Goal: Task Accomplishment & Management: Use online tool/utility

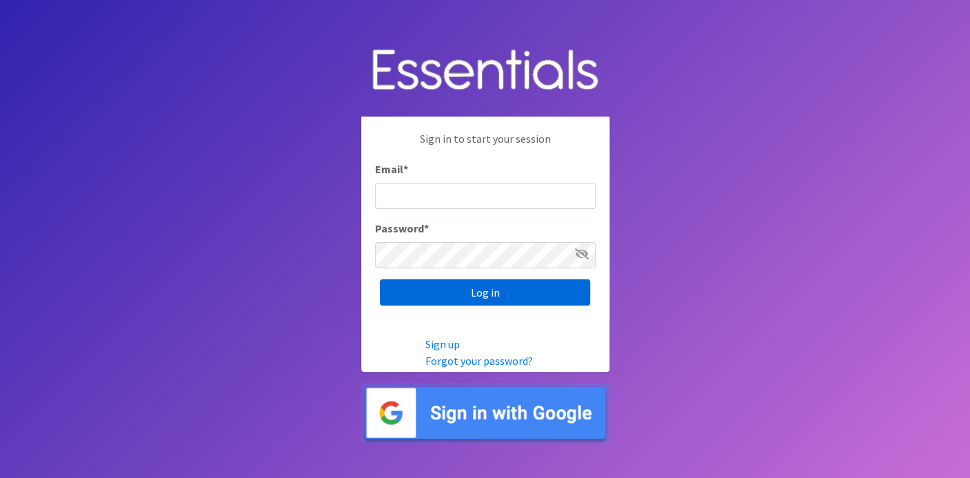
type input "deb@villagediaperbank.org"
click at [403, 294] on input "Log in" at bounding box center [485, 292] width 210 height 26
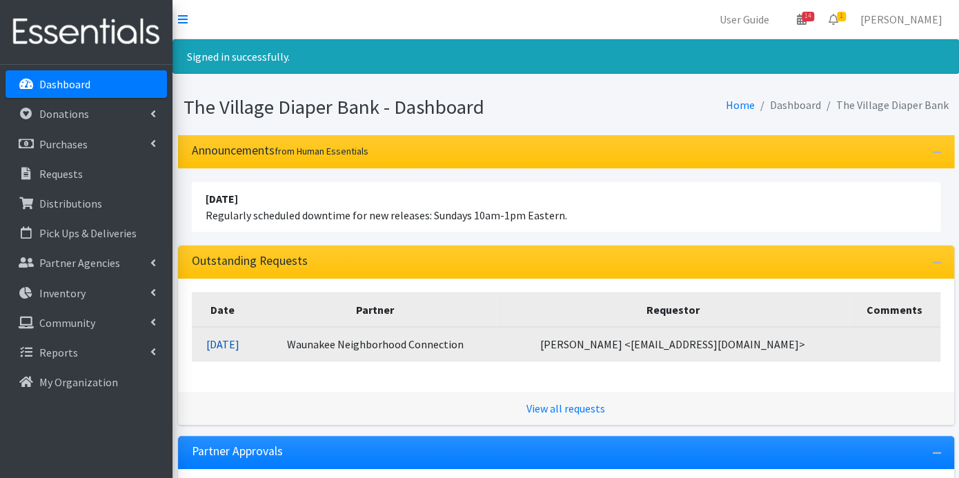
click at [239, 343] on link "10/11/2025" at bounding box center [222, 344] width 33 height 14
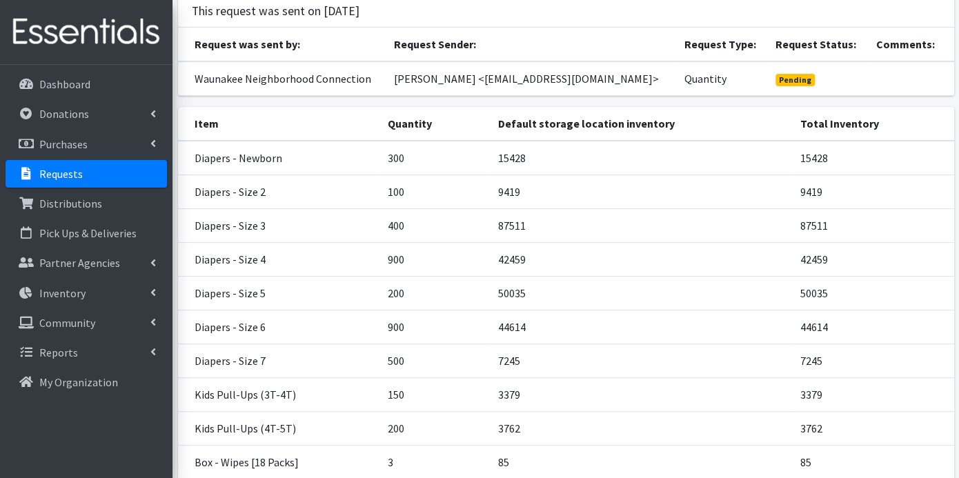
scroll to position [246, 0]
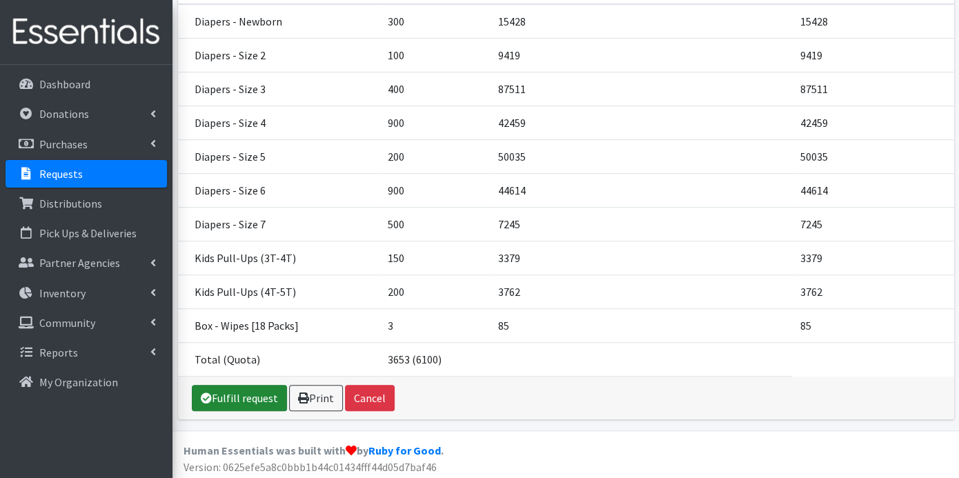
click at [260, 398] on link "Fulfill request" at bounding box center [239, 398] width 95 height 26
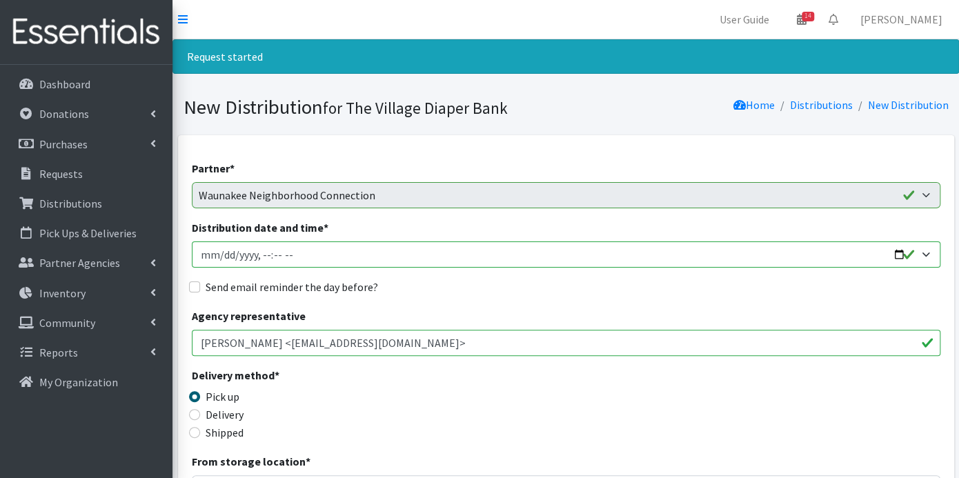
click at [220, 255] on input "Distribution date and time *" at bounding box center [566, 254] width 748 height 26
type input "2025-10-17T23:59"
click at [261, 253] on input "Distribution date and time *" at bounding box center [566, 254] width 748 height 26
type input "2025-10-17T09:00"
click at [193, 283] on input "Send email reminder the day before?" at bounding box center [194, 286] width 11 height 11
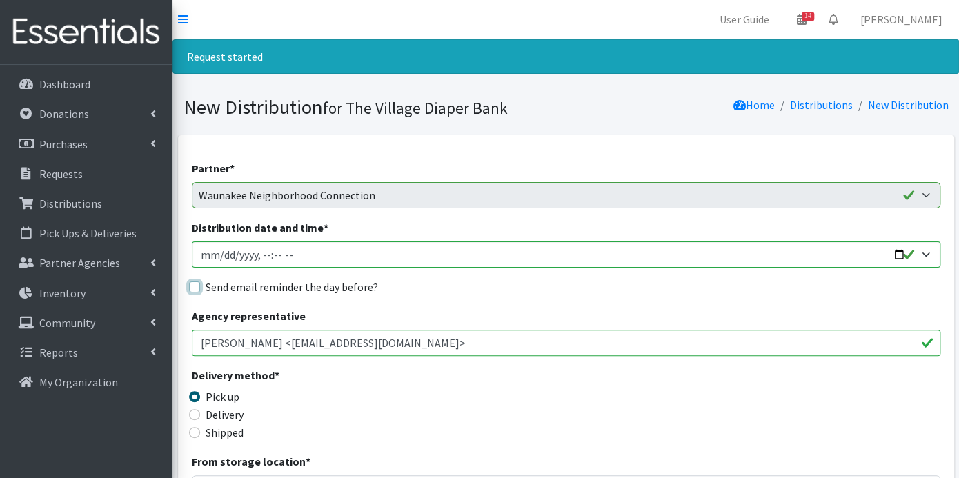
checkbox input "true"
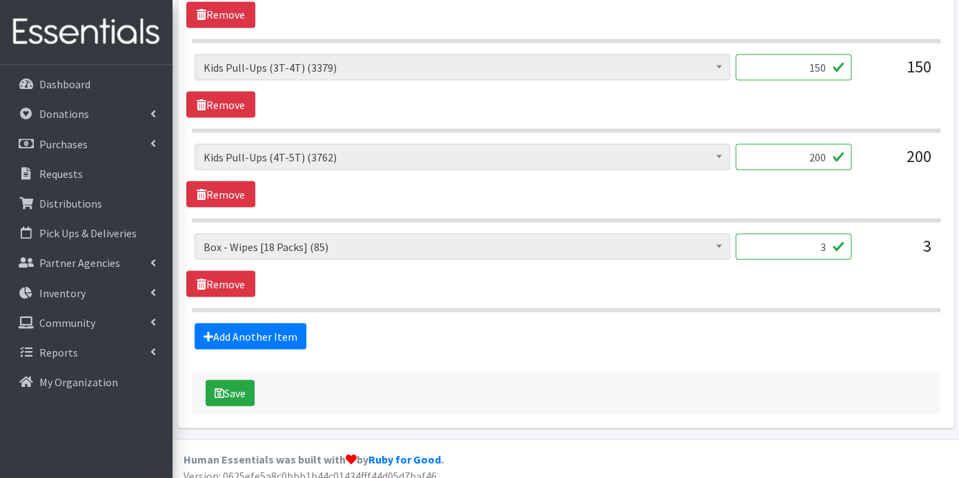
scroll to position [1246, 0]
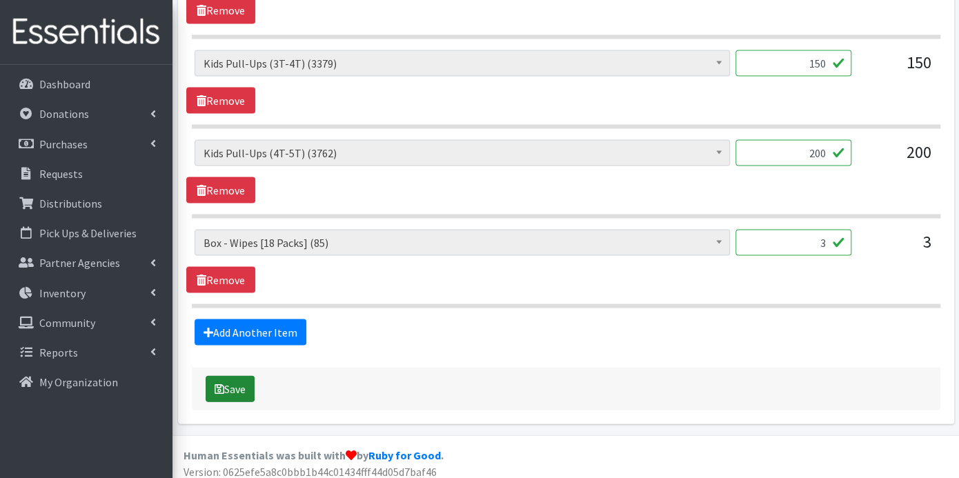
click at [232, 379] on button "Save" at bounding box center [230, 388] width 49 height 26
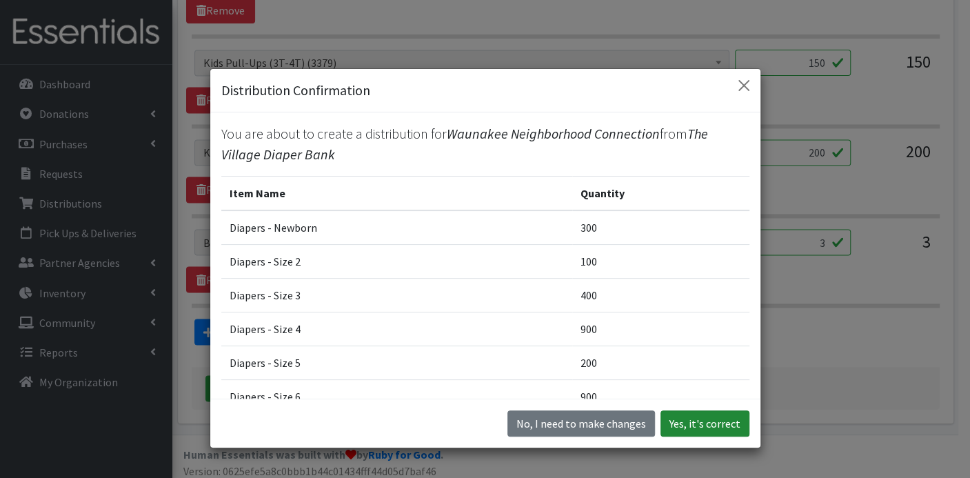
click at [679, 413] on button "Yes, it's correct" at bounding box center [705, 423] width 89 height 26
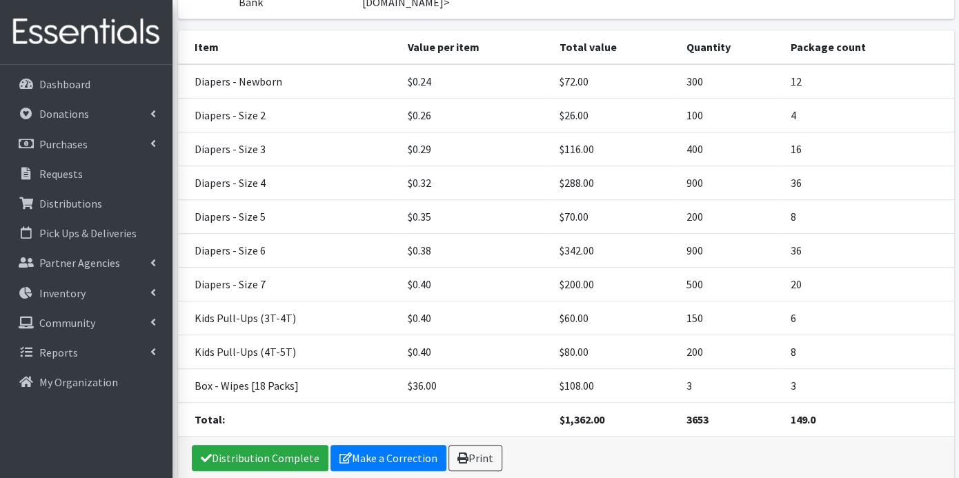
scroll to position [268, 0]
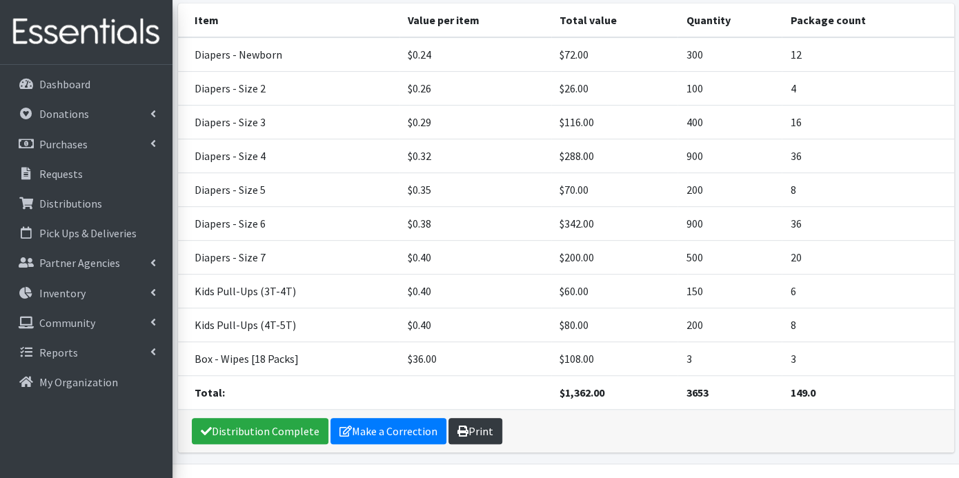
click at [457, 426] on icon at bounding box center [462, 431] width 11 height 11
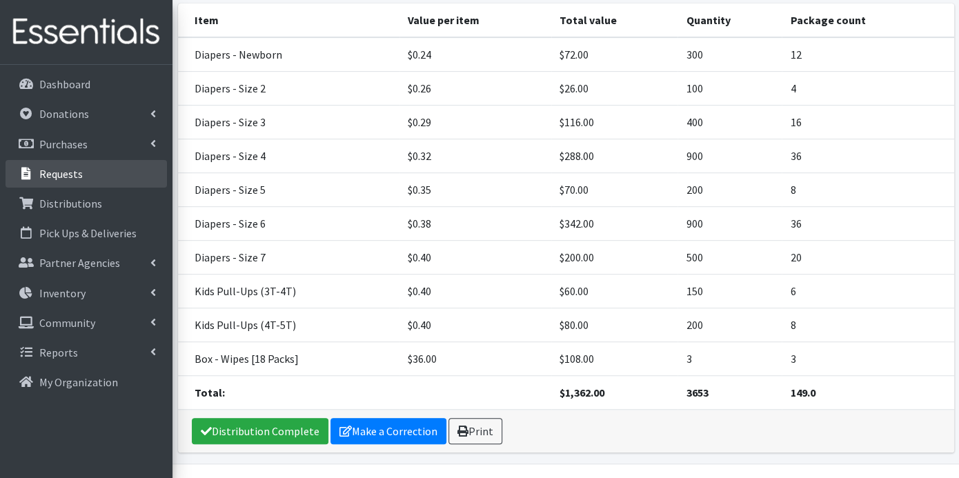
click at [81, 170] on link "Requests" at bounding box center [86, 174] width 161 height 28
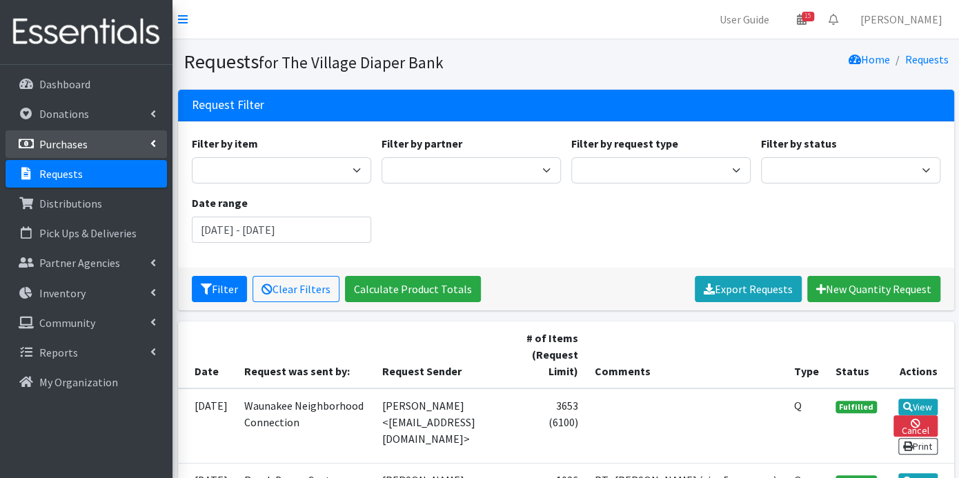
click at [90, 137] on link "Purchases" at bounding box center [86, 144] width 161 height 28
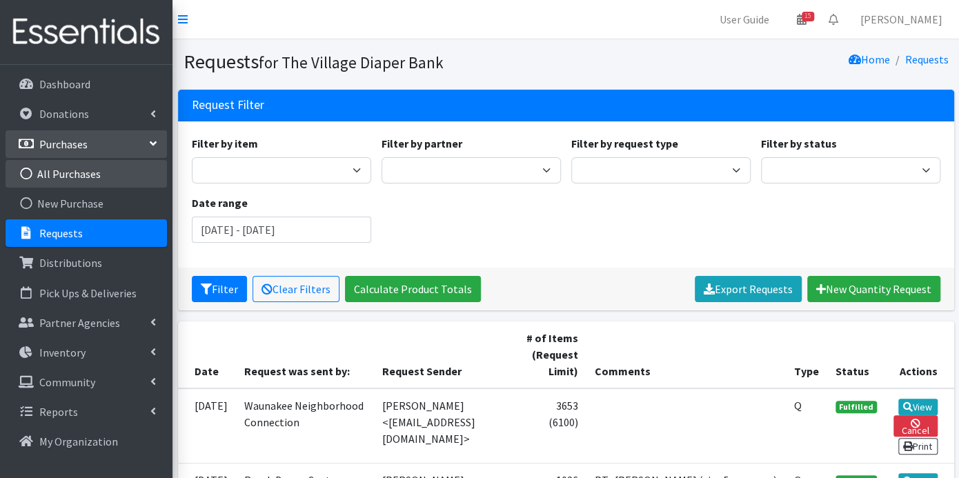
click at [78, 169] on link "All Purchases" at bounding box center [86, 174] width 161 height 28
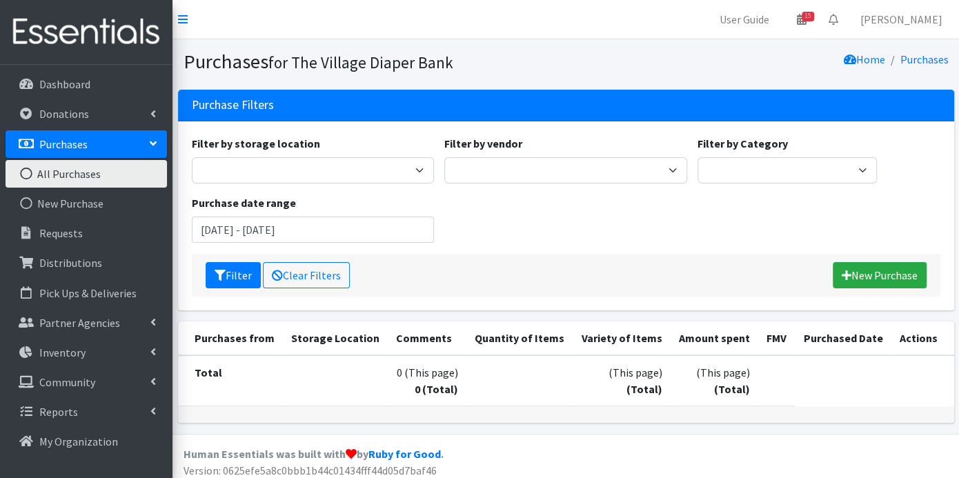
click at [78, 172] on link "All Purchases" at bounding box center [86, 174] width 161 height 28
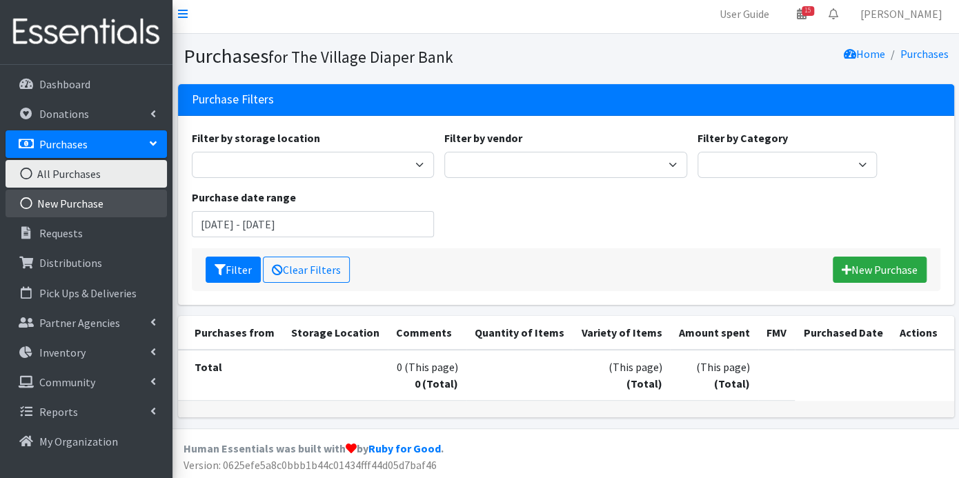
click at [77, 206] on link "New Purchase" at bounding box center [86, 204] width 161 height 28
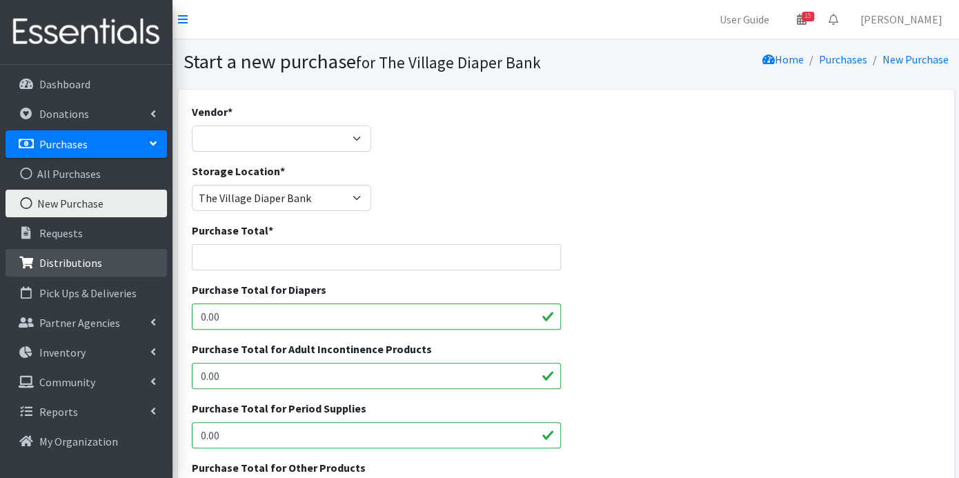
click at [75, 259] on p "Distributions" at bounding box center [70, 263] width 63 height 14
